Goal: Task Accomplishment & Management: Use online tool/utility

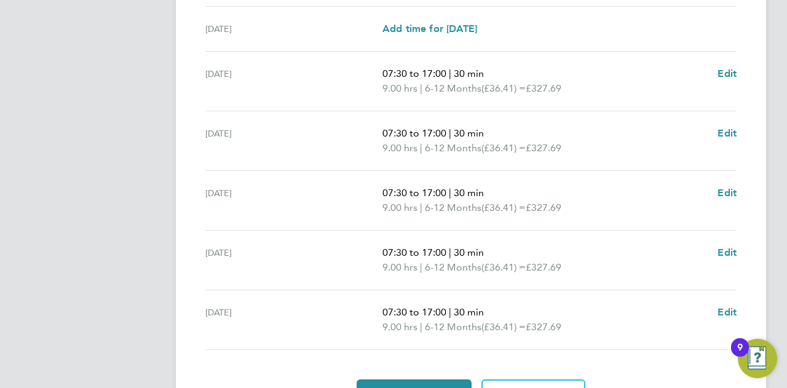
scroll to position [498, 0]
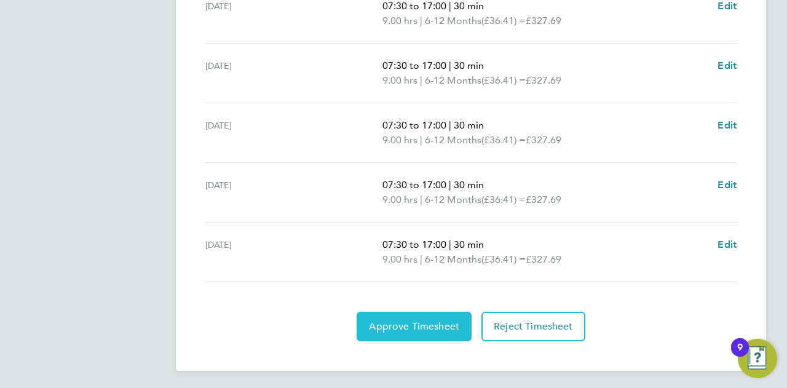
click at [399, 320] on span "Approve Timesheet" at bounding box center [414, 326] width 90 height 12
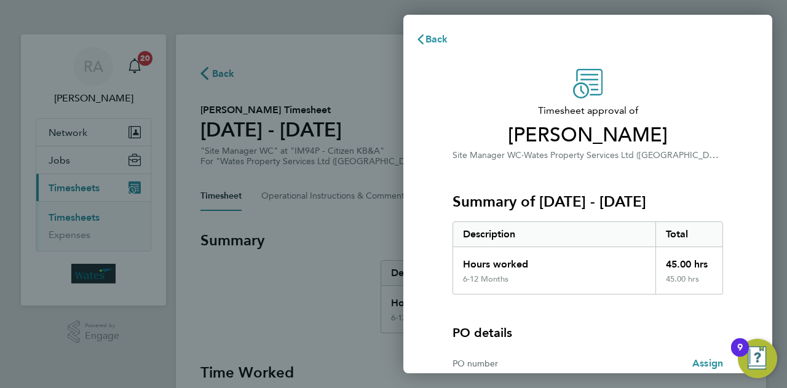
scroll to position [115, 0]
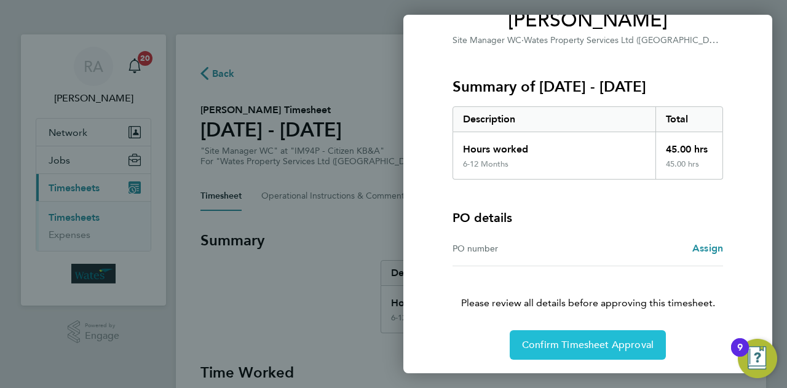
click at [555, 336] on button "Confirm Timesheet Approval" at bounding box center [588, 345] width 156 height 30
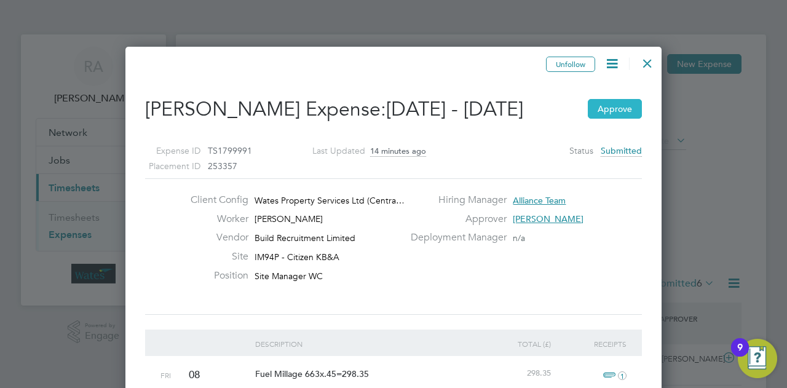
click at [604, 119] on button "Approve" at bounding box center [615, 109] width 54 height 20
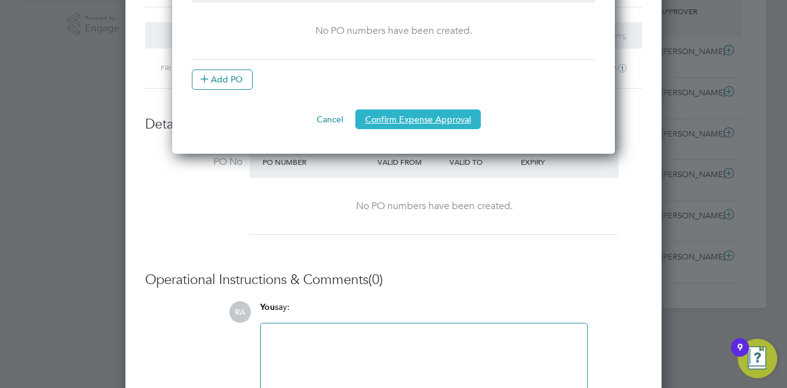
click at [404, 117] on button "Confirm Expense Approval" at bounding box center [418, 119] width 125 height 20
